Goal: Obtain resource: Download file/media

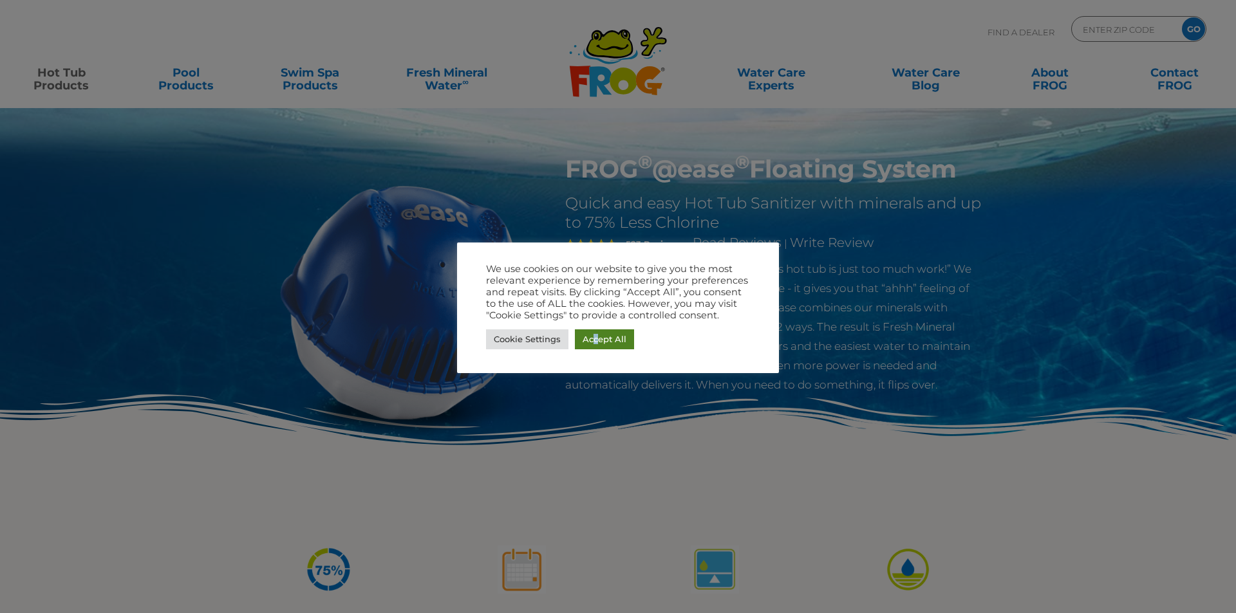
click at [595, 338] on link "Accept All" at bounding box center [604, 340] width 59 height 20
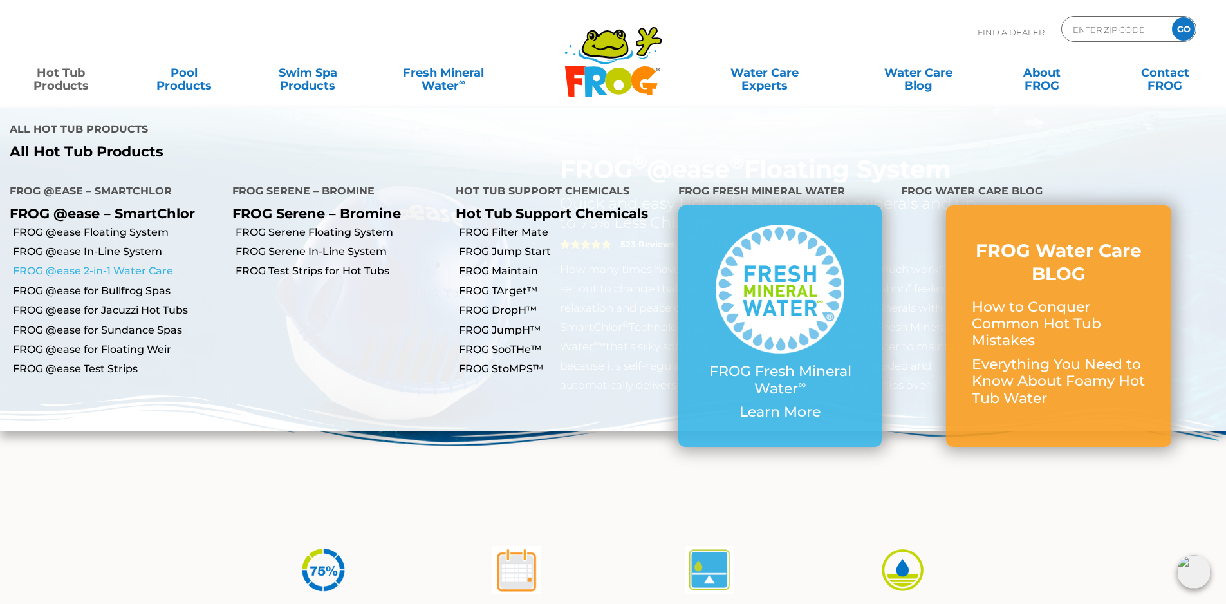
click at [111, 264] on link "FROG @ease 2-in-1 Water Care" at bounding box center [118, 271] width 210 height 14
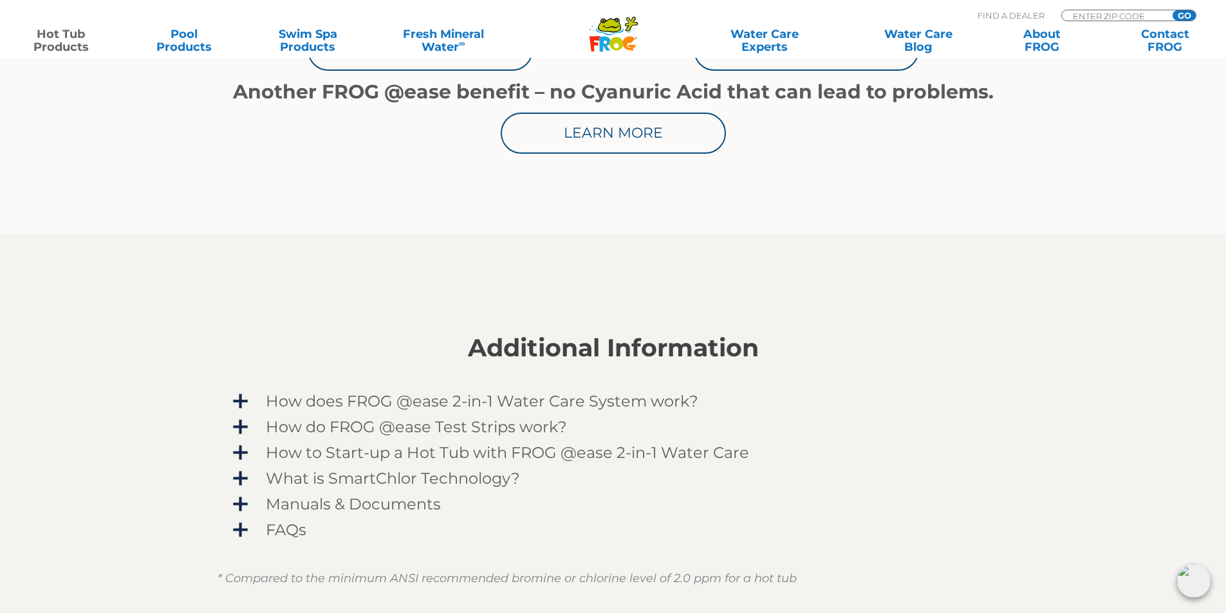
scroll to position [837, 0]
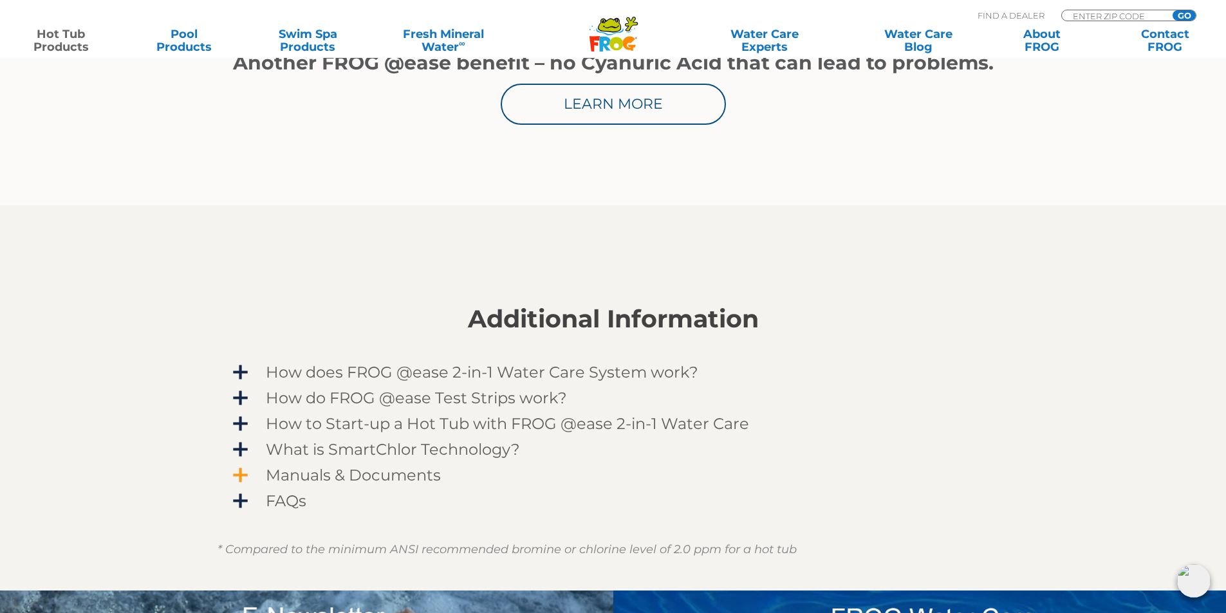
click at [285, 472] on span "Manuals & Documents" at bounding box center [621, 475] width 749 height 17
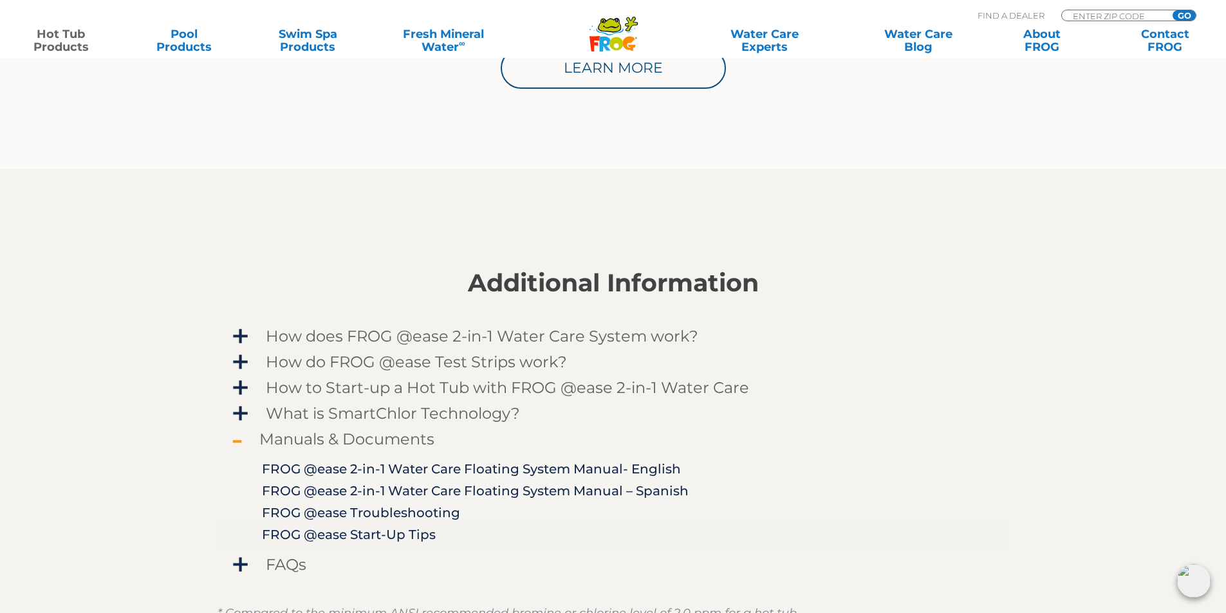
scroll to position [901, 0]
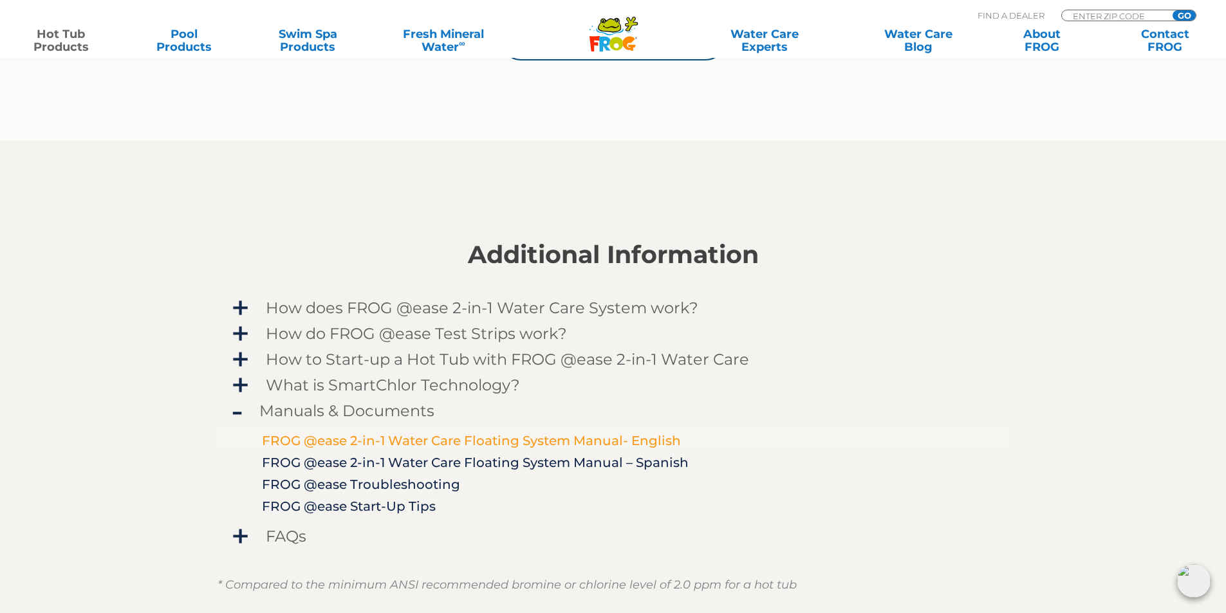
click at [412, 443] on link "FROG @ease 2-in-1 Water Care Floating System Manual- English" at bounding box center [471, 440] width 419 height 15
